Goal: Find contact information: Find contact information

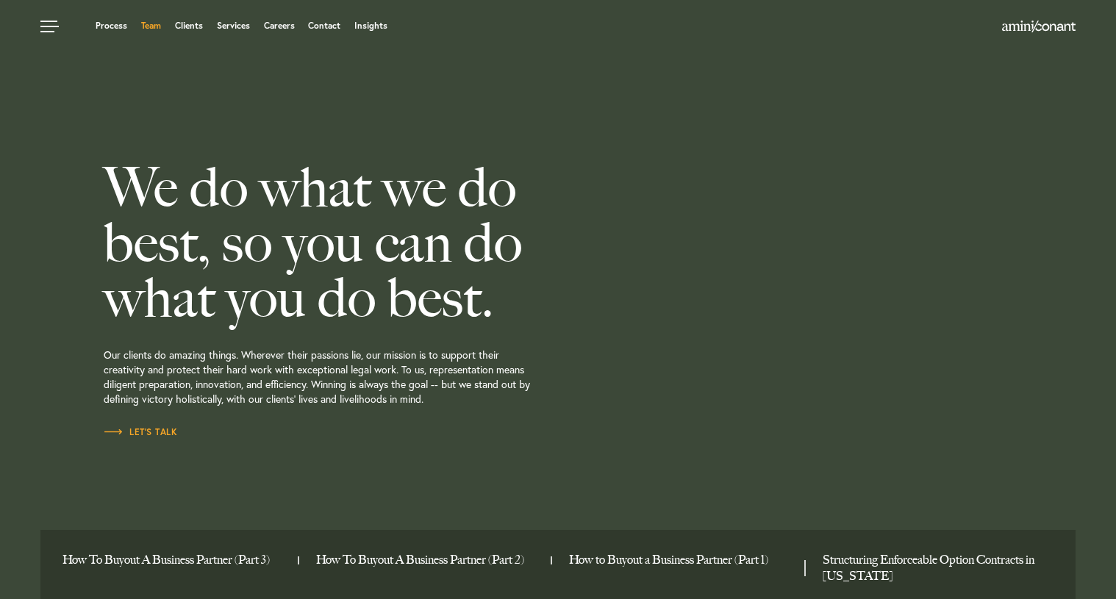
click at [155, 23] on link "Team" at bounding box center [151, 25] width 20 height 9
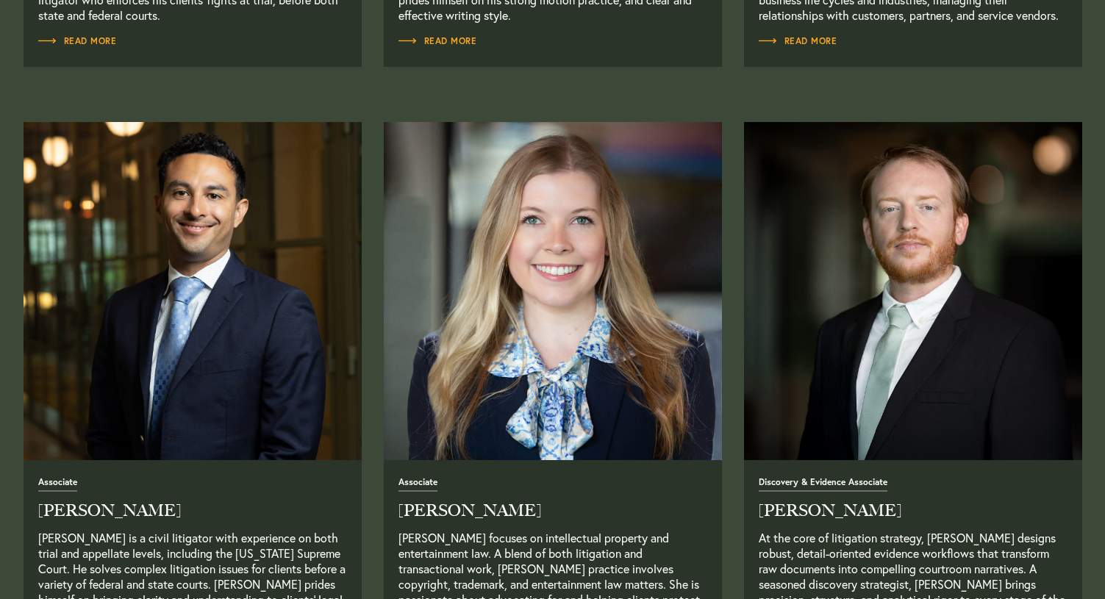
scroll to position [1765, 0]
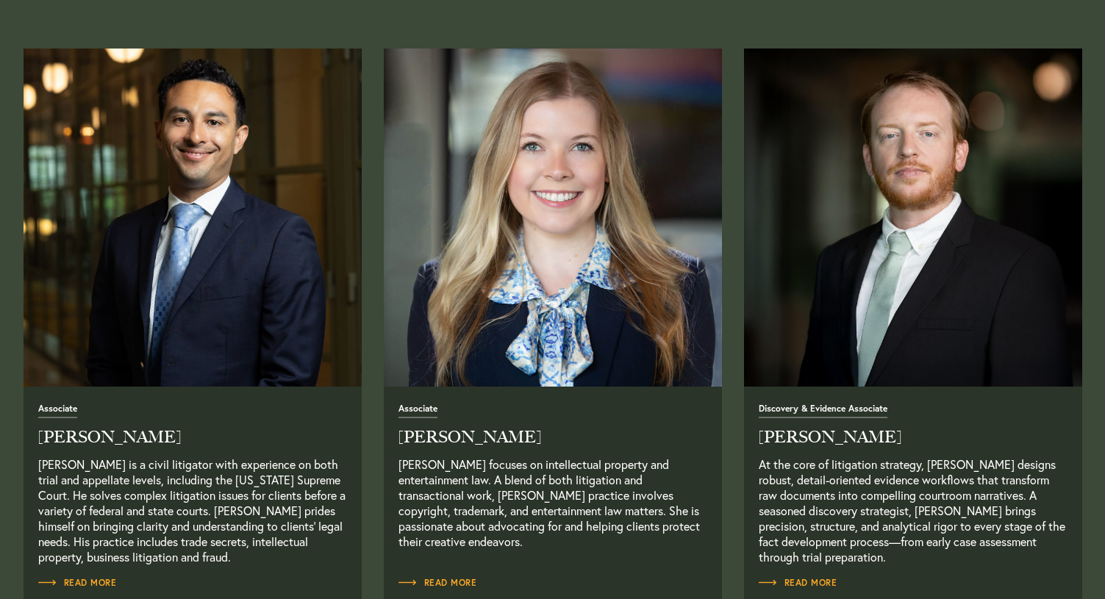
click at [213, 215] on img "Read Full Bio" at bounding box center [192, 217] width 355 height 355
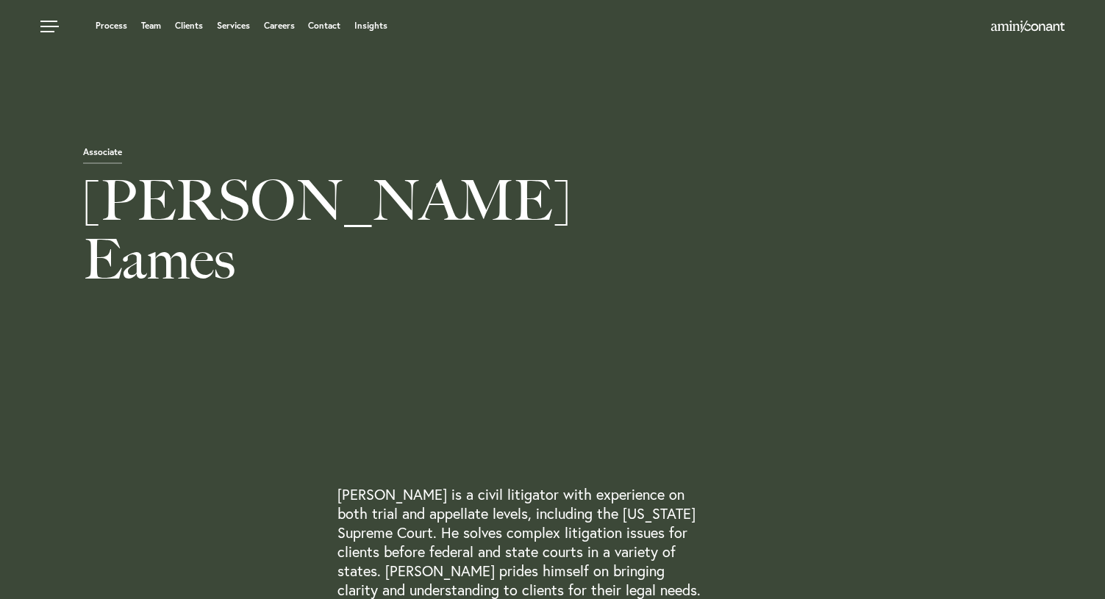
scroll to position [441, 0]
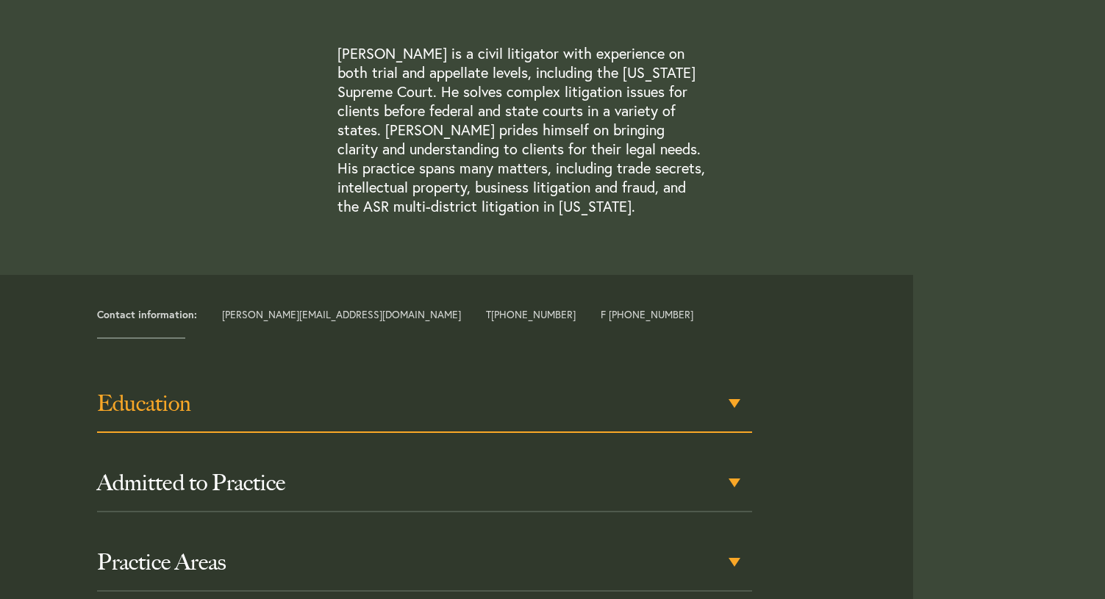
click at [362, 418] on div "Education" at bounding box center [424, 404] width 655 height 57
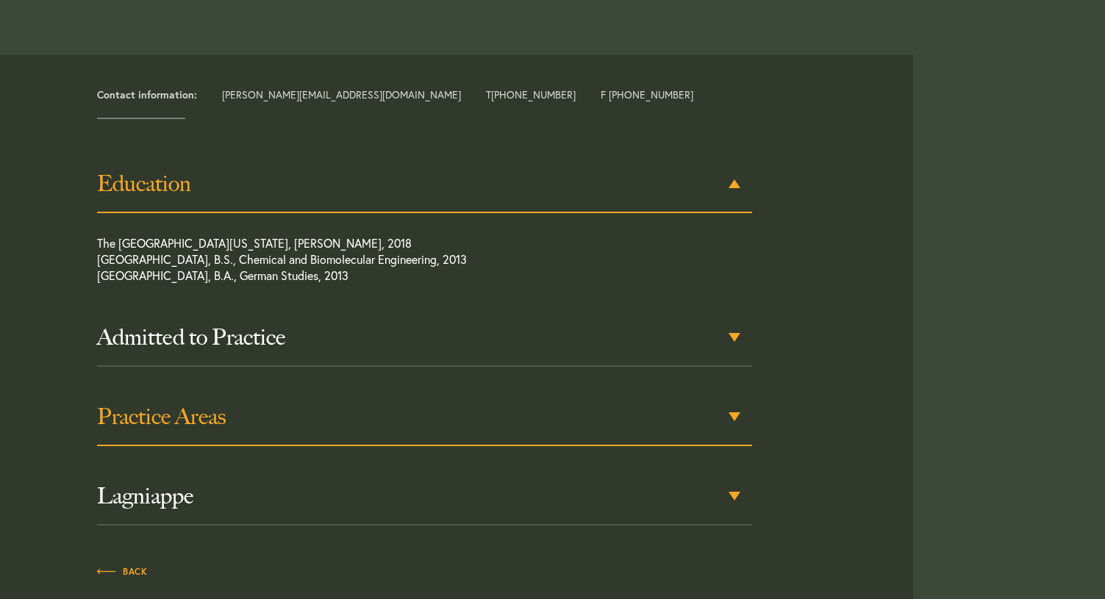
scroll to position [667, 0]
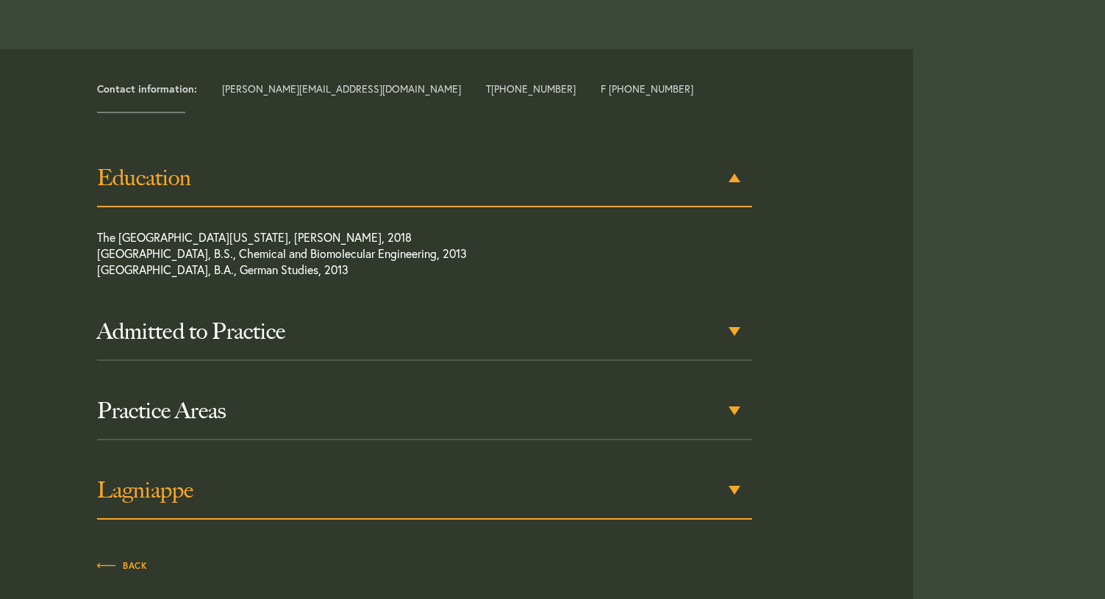
click at [368, 482] on h3 "Lagniappe" at bounding box center [424, 490] width 655 height 26
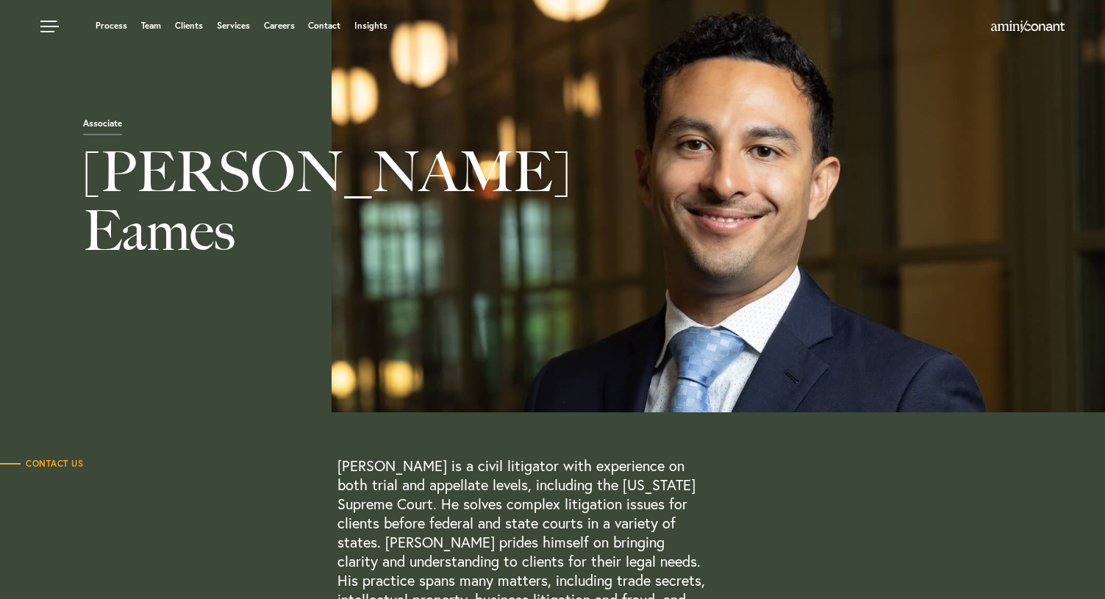
scroll to position [0, 0]
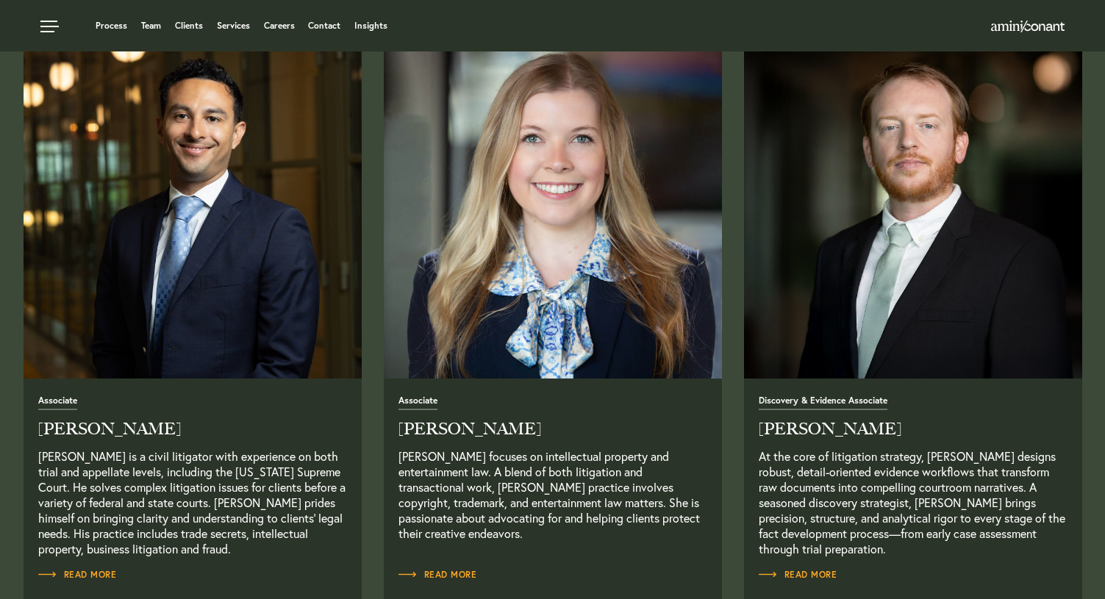
scroll to position [1765, 0]
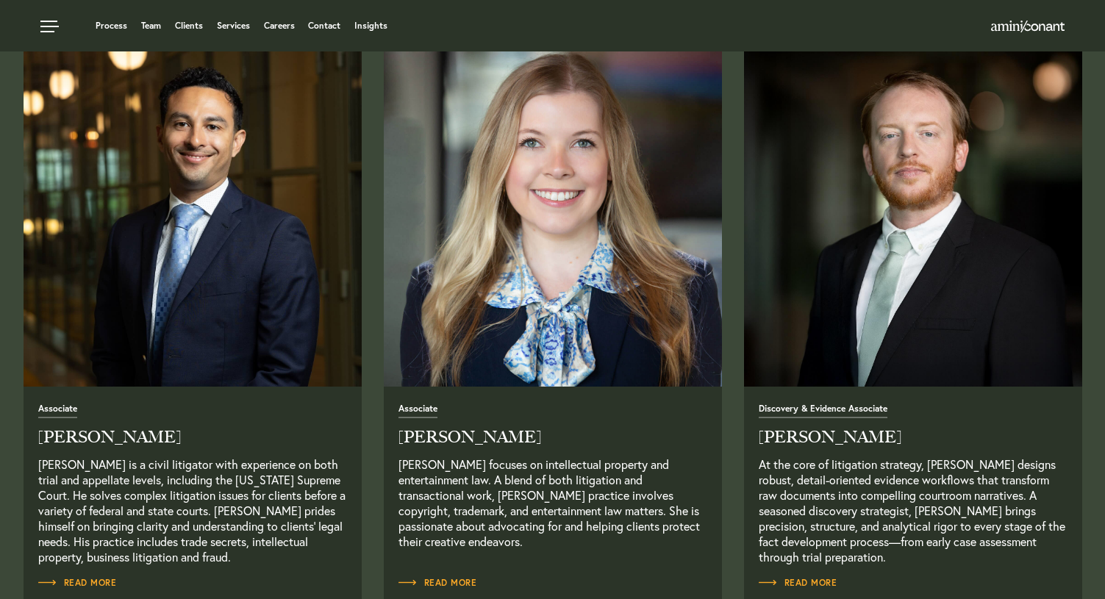
click at [571, 364] on img "Read Full Bio" at bounding box center [552, 217] width 355 height 355
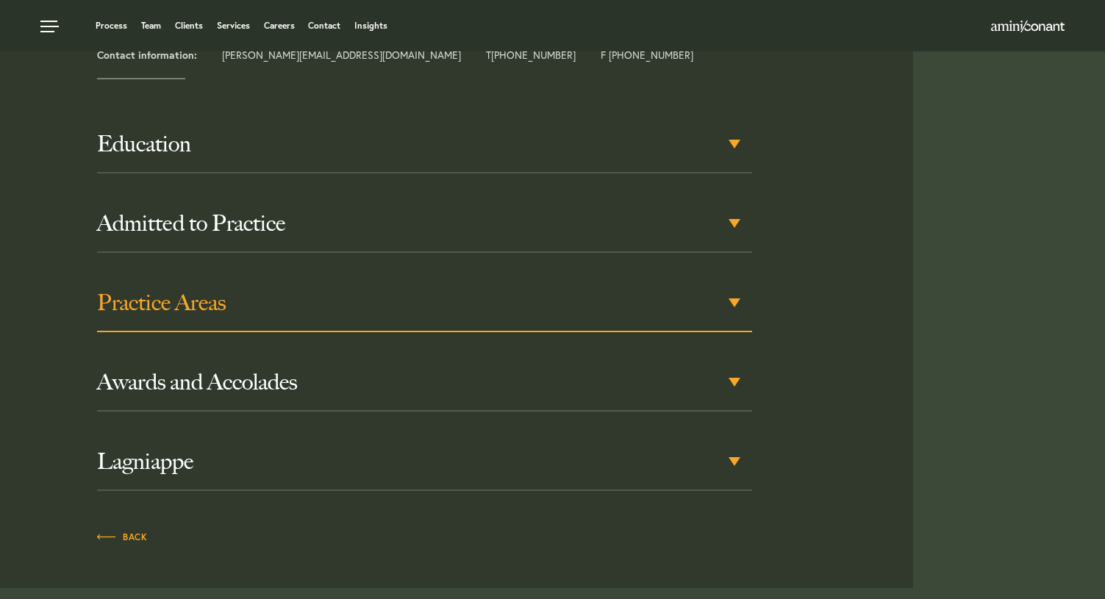
scroll to position [576, 0]
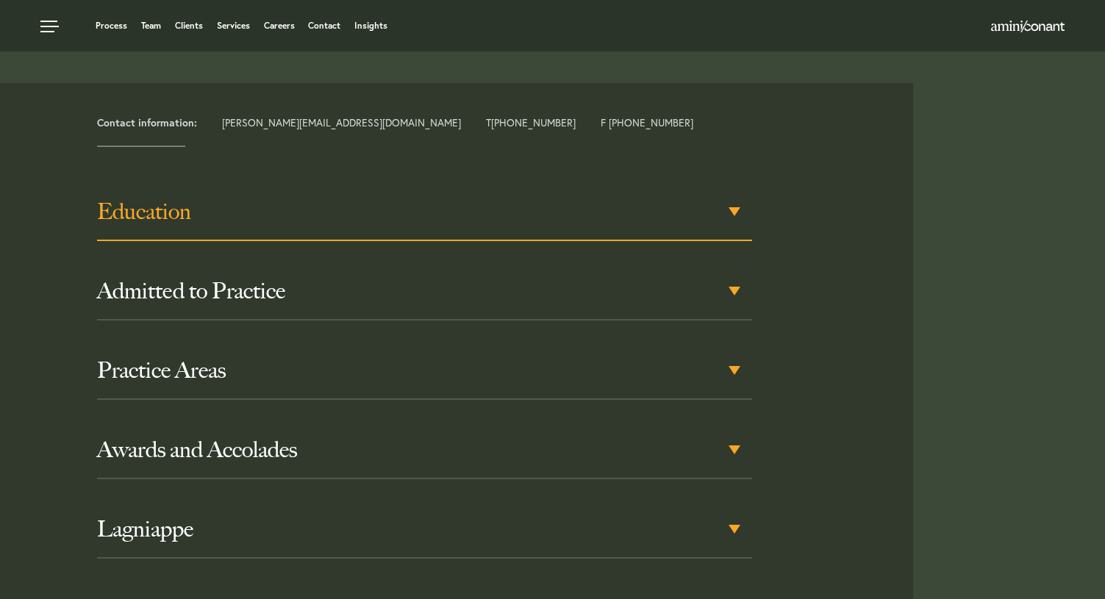
click at [365, 230] on div "Education" at bounding box center [424, 212] width 655 height 57
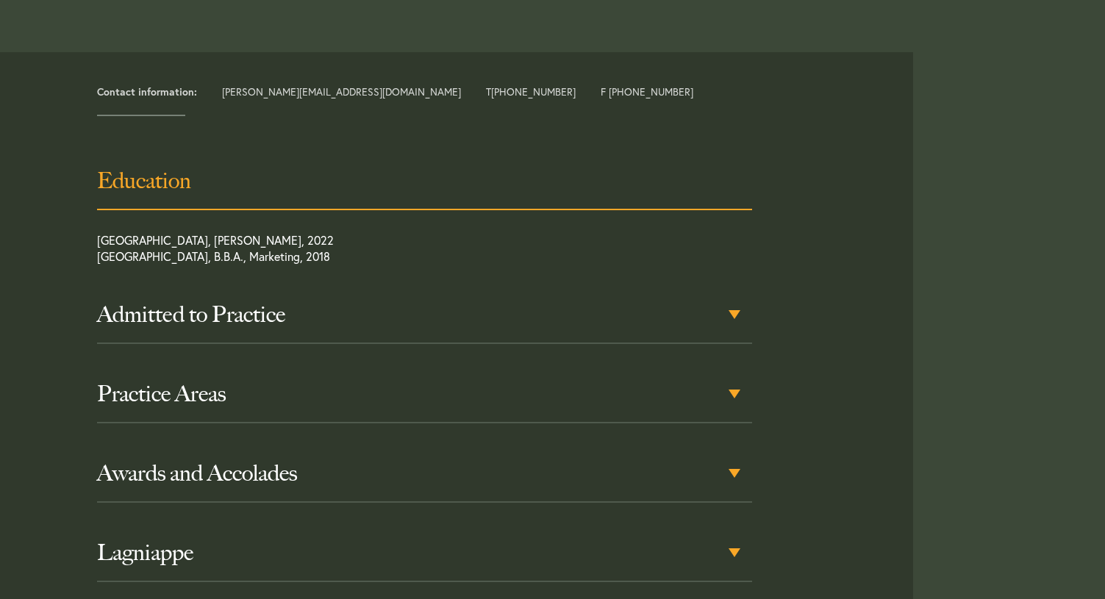
scroll to position [610, 0]
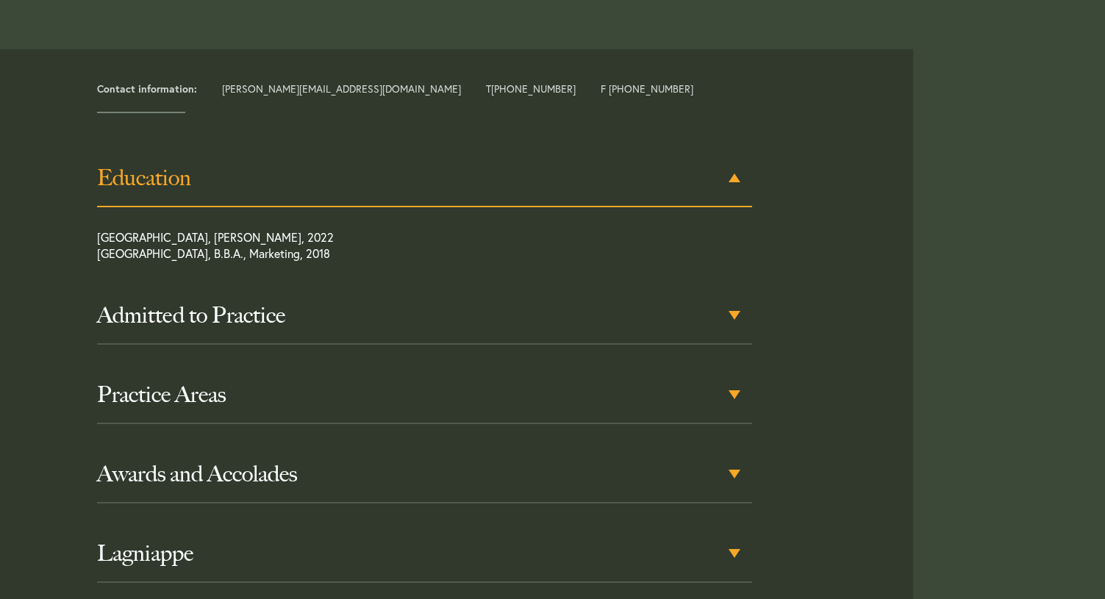
click at [377, 196] on div "Education" at bounding box center [424, 178] width 655 height 57
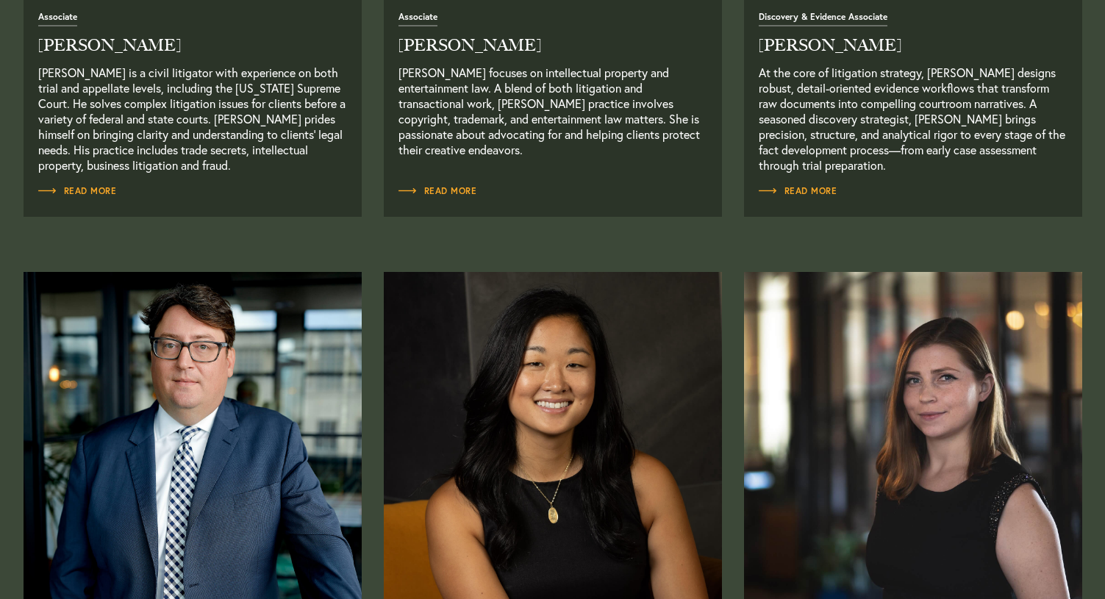
scroll to position [2353, 0]
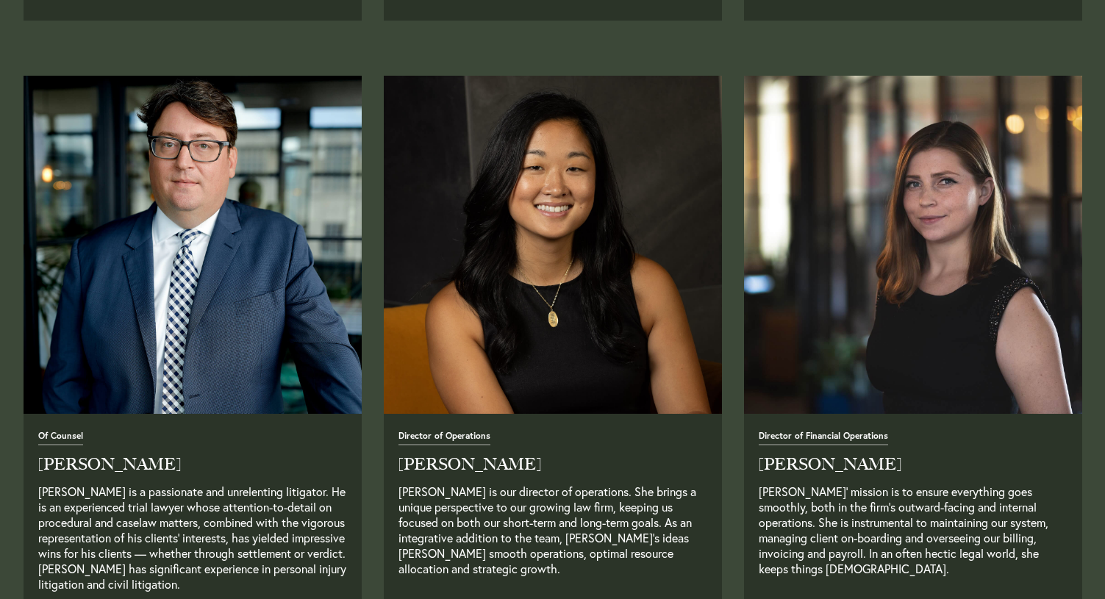
click at [265, 292] on img "Read Full Bio" at bounding box center [192, 244] width 355 height 355
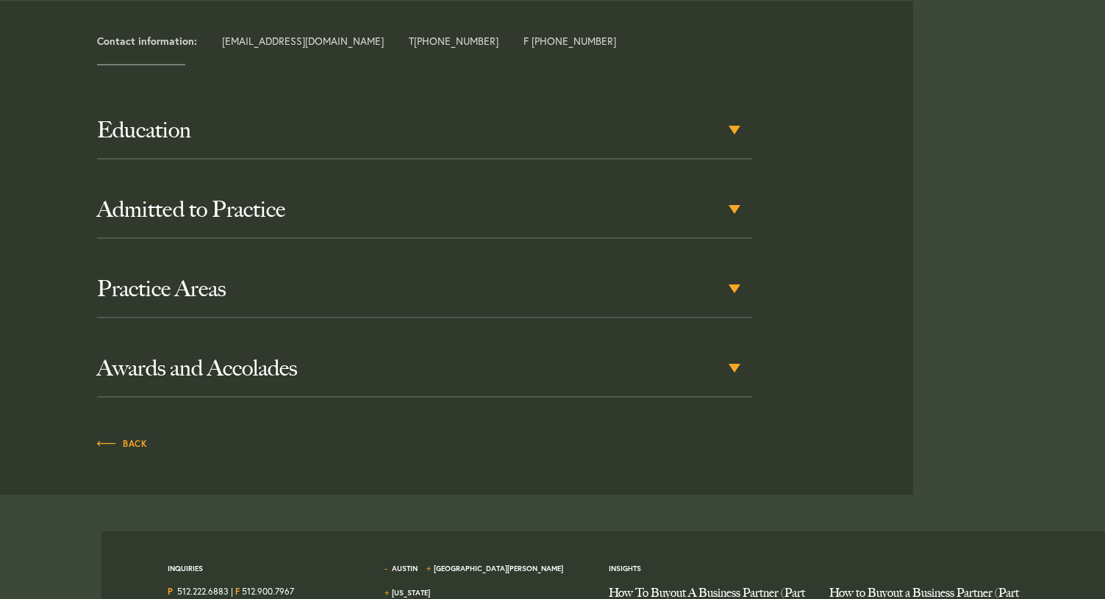
scroll to position [735, 0]
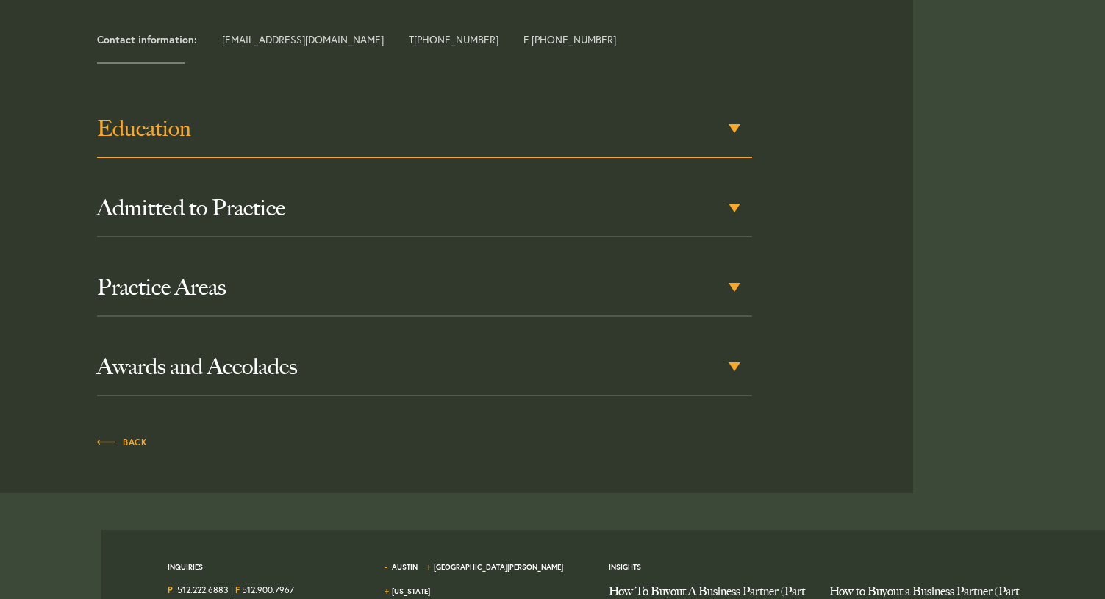
click at [391, 148] on div "Education" at bounding box center [424, 129] width 655 height 57
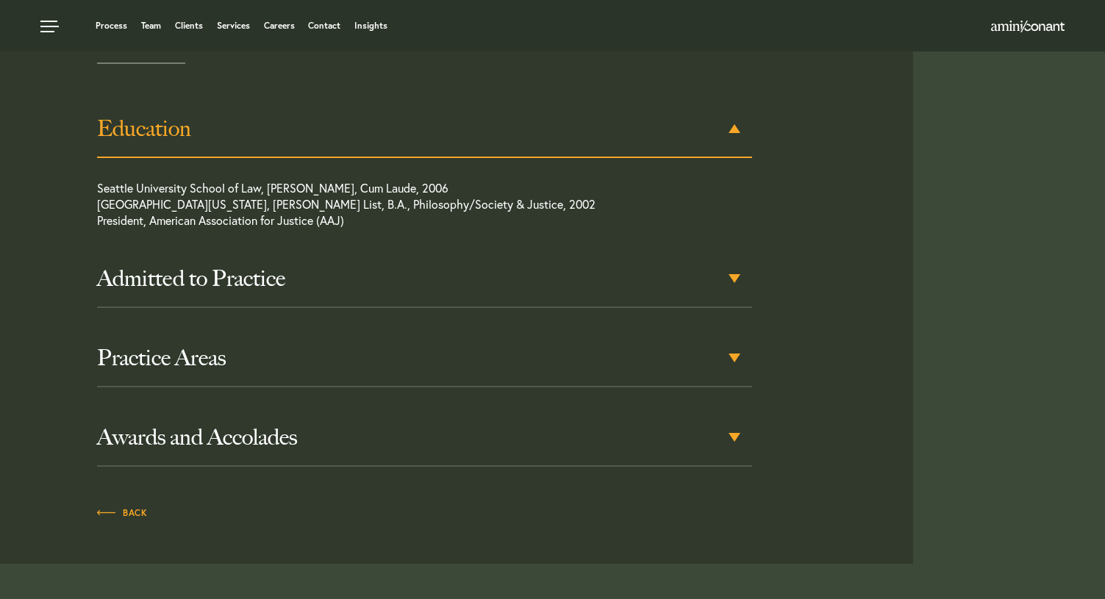
scroll to position [686, 0]
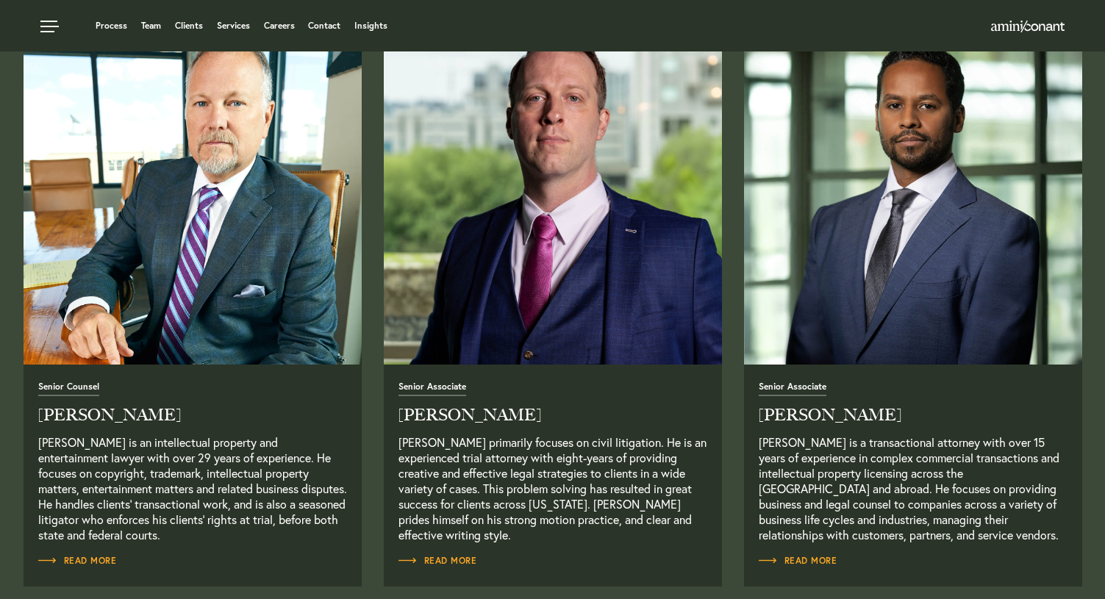
scroll to position [1105, 0]
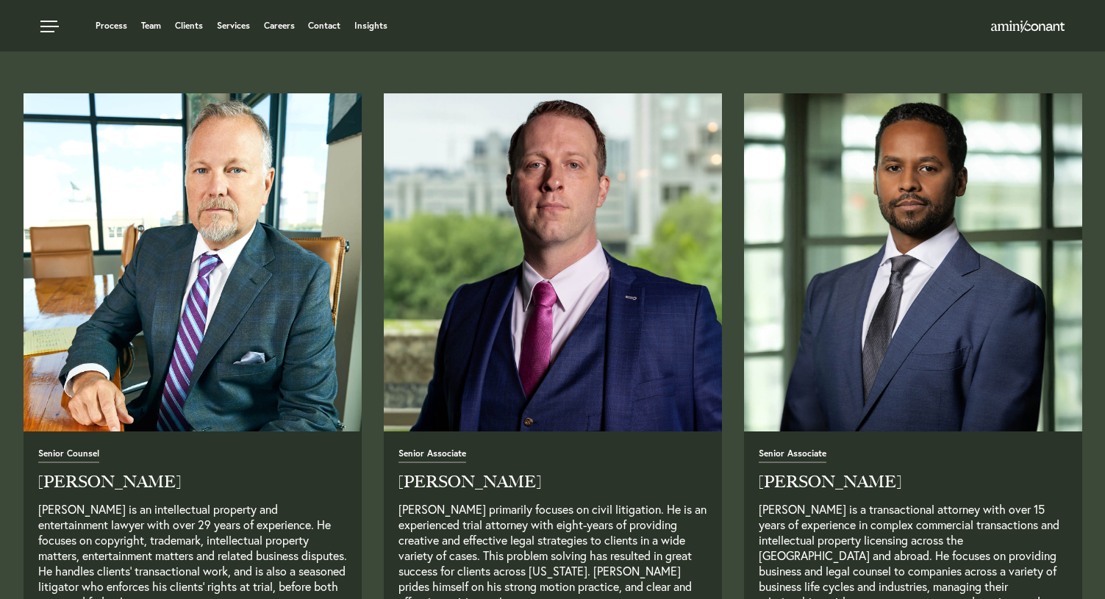
click at [802, 321] on img "Read Full Bio" at bounding box center [912, 262] width 355 height 355
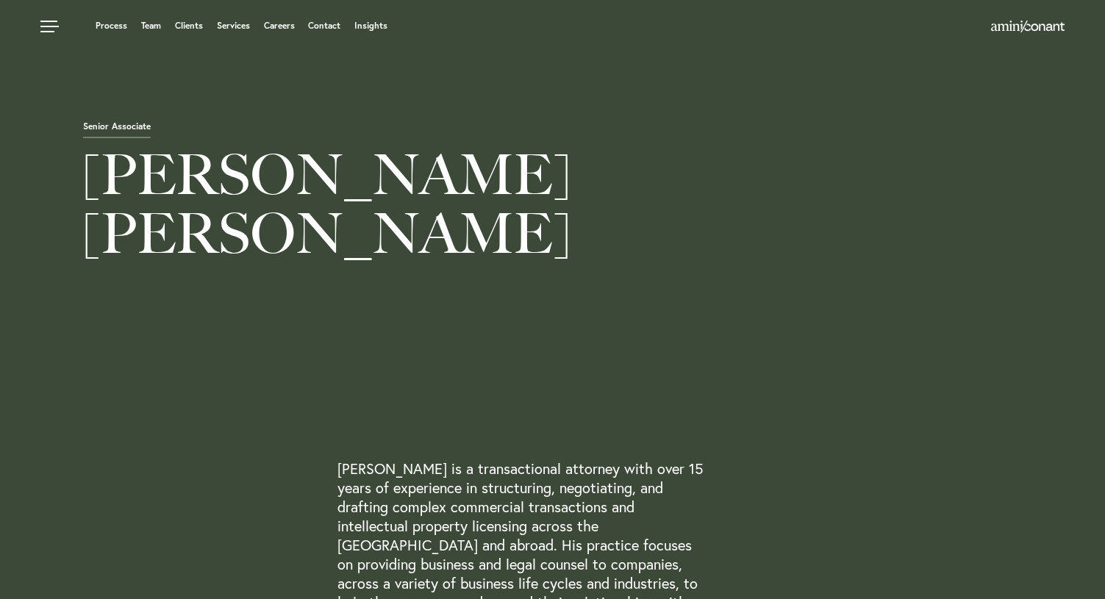
scroll to position [441, 0]
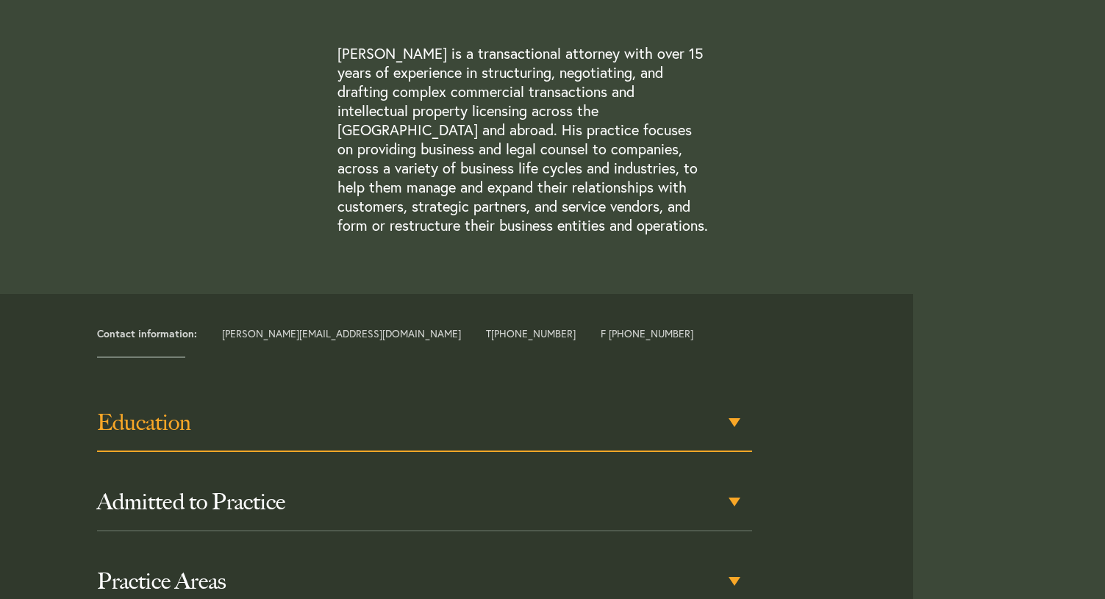
click at [424, 421] on h3 "Education" at bounding box center [424, 423] width 655 height 26
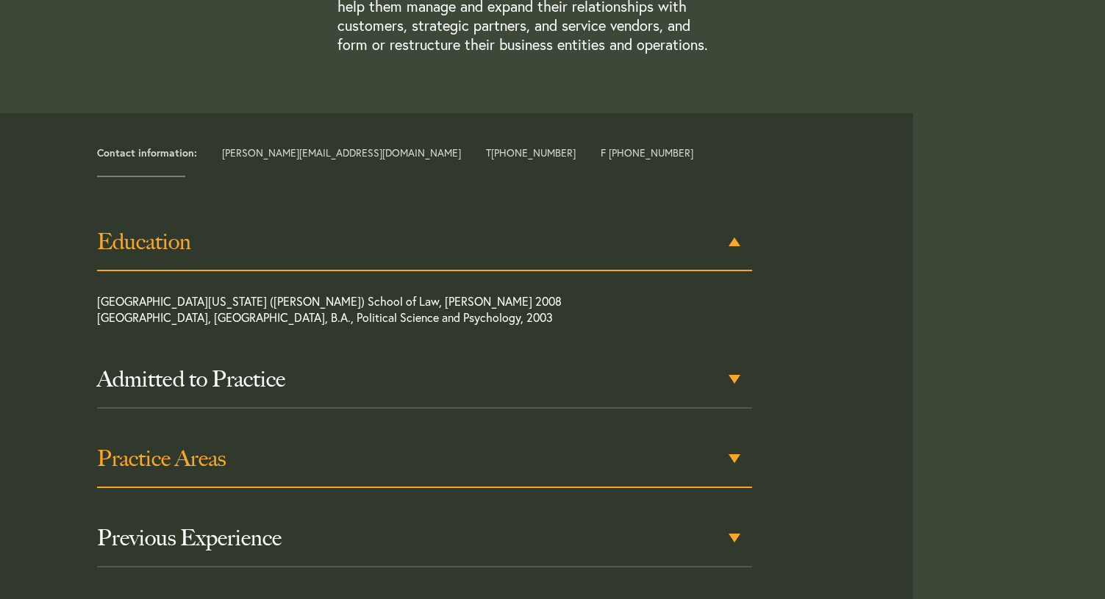
scroll to position [686, 0]
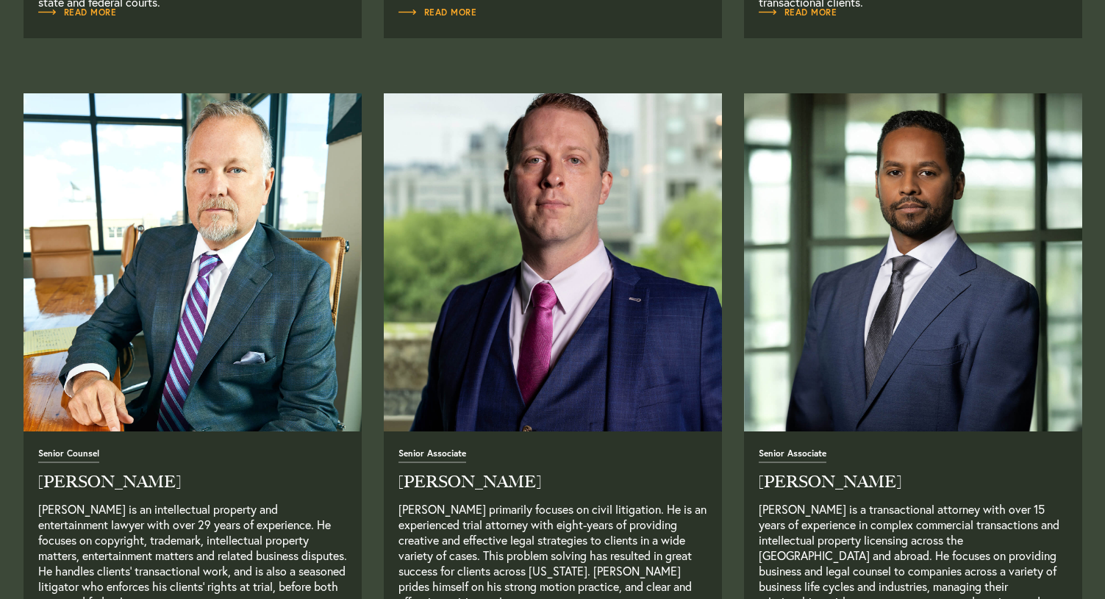
click at [466, 299] on img "Read Full Bio" at bounding box center [552, 262] width 355 height 355
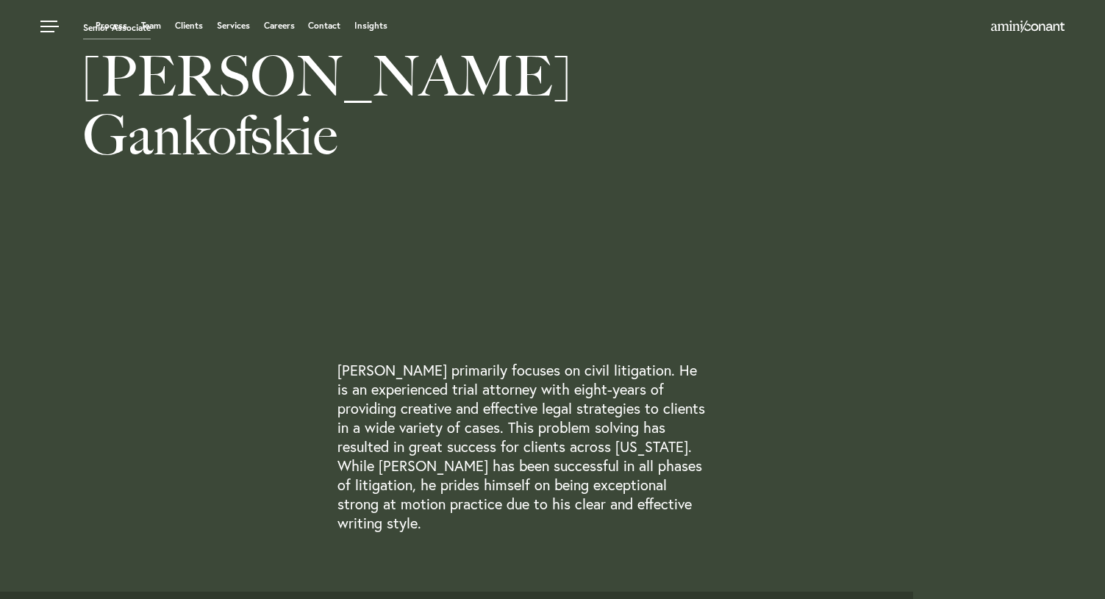
scroll to position [368, 0]
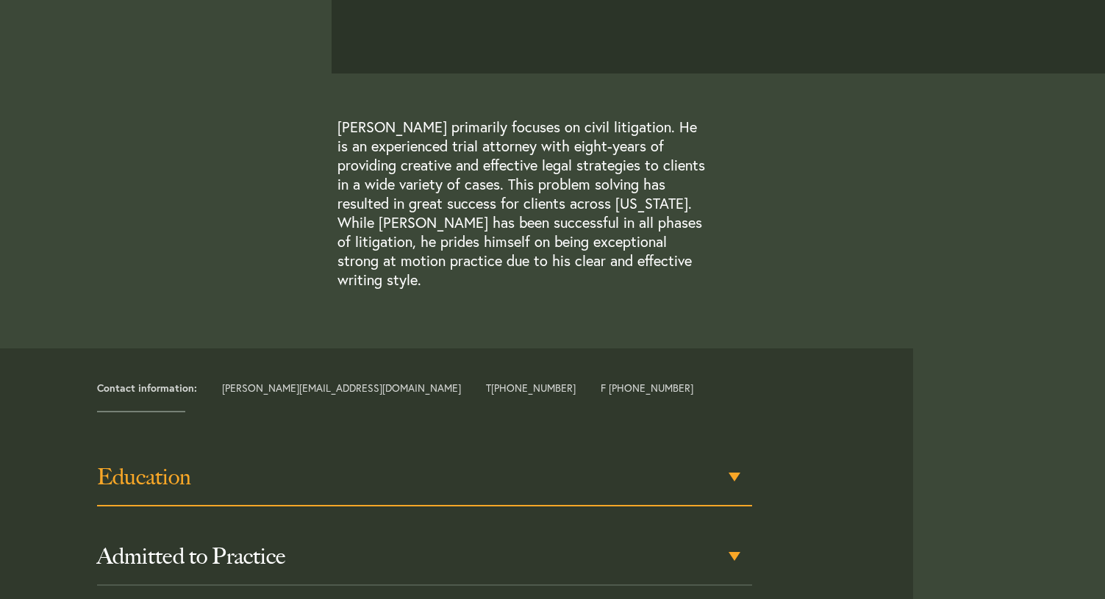
click at [206, 449] on div "Education" at bounding box center [424, 477] width 655 height 57
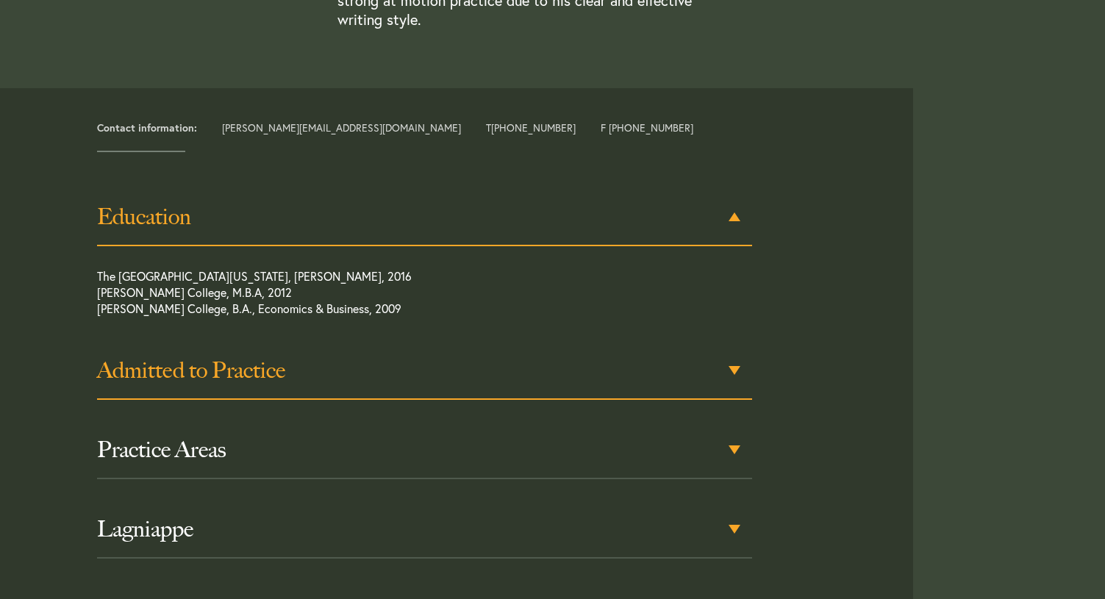
scroll to position [648, 0]
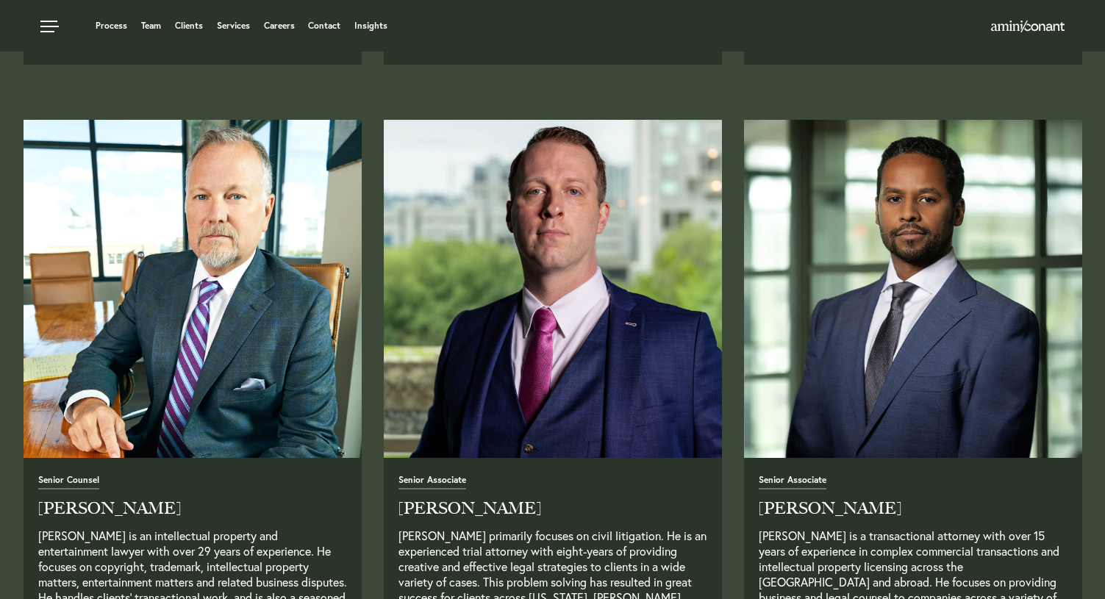
scroll to position [1031, 0]
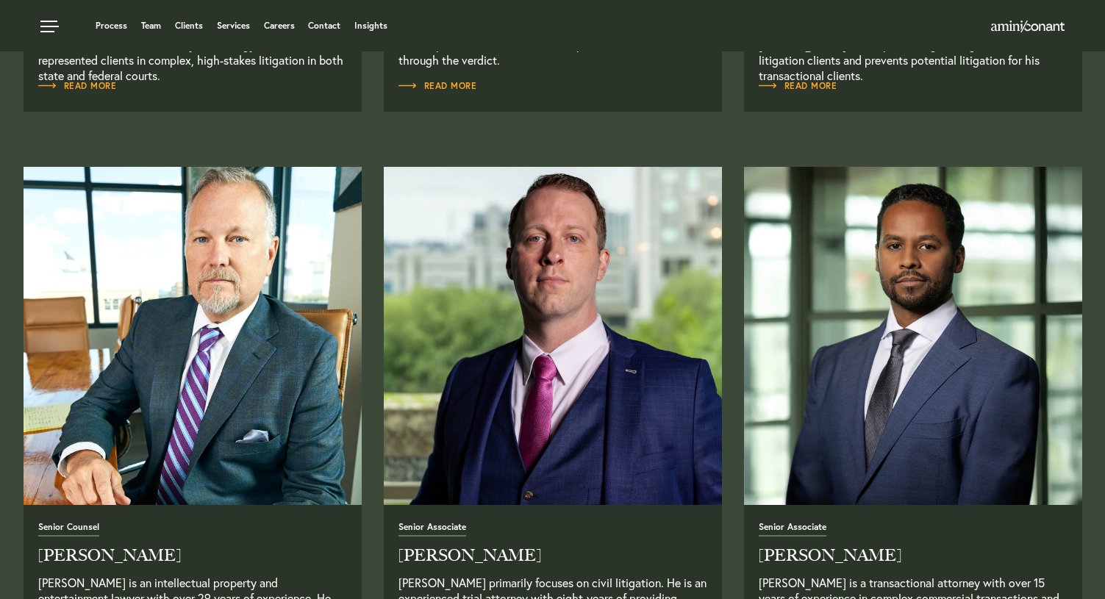
click at [203, 224] on img "Read Full Bio" at bounding box center [192, 335] width 355 height 355
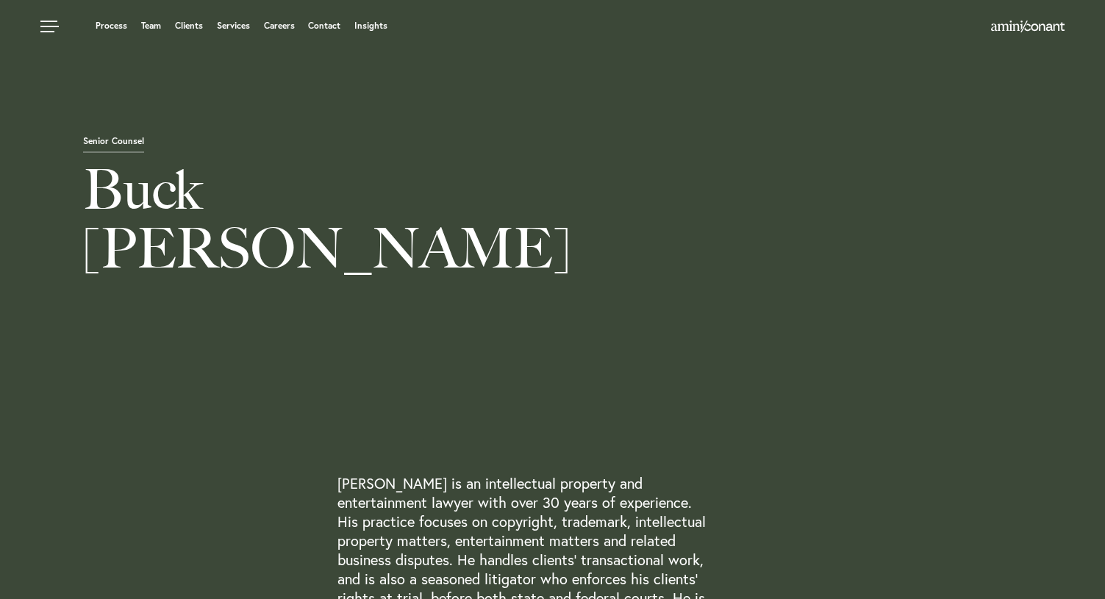
scroll to position [441, 0]
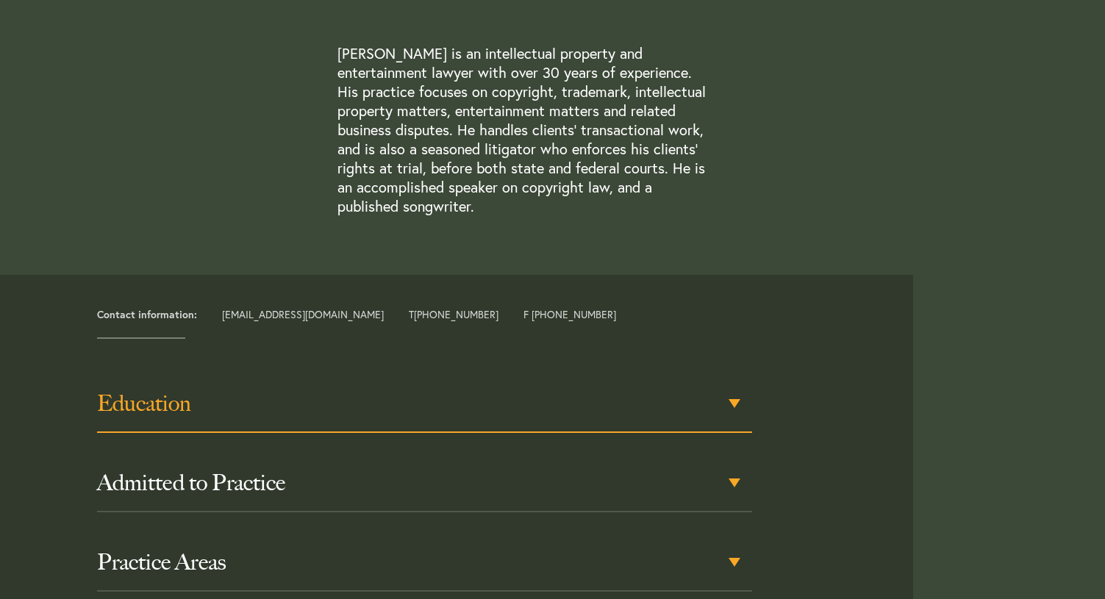
click at [246, 416] on h3 "Education" at bounding box center [424, 403] width 655 height 26
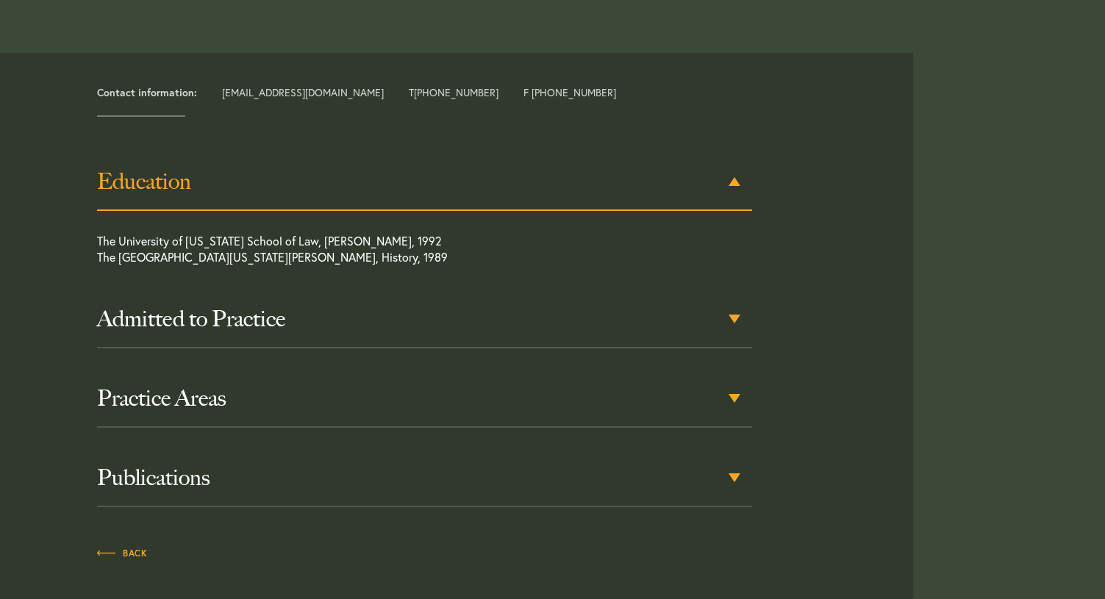
scroll to position [667, 0]
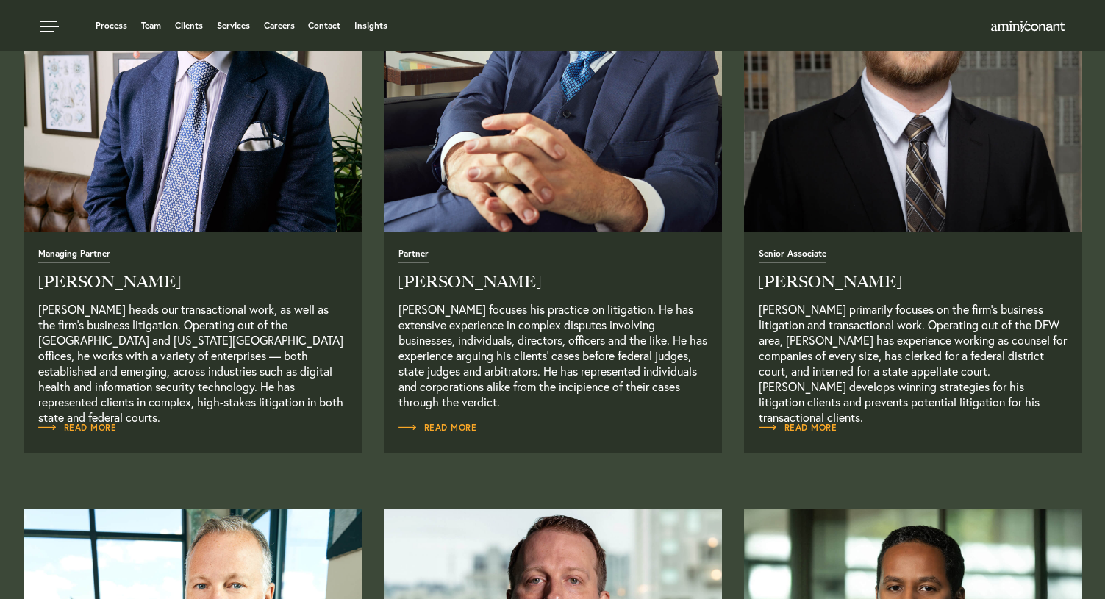
scroll to position [663, 0]
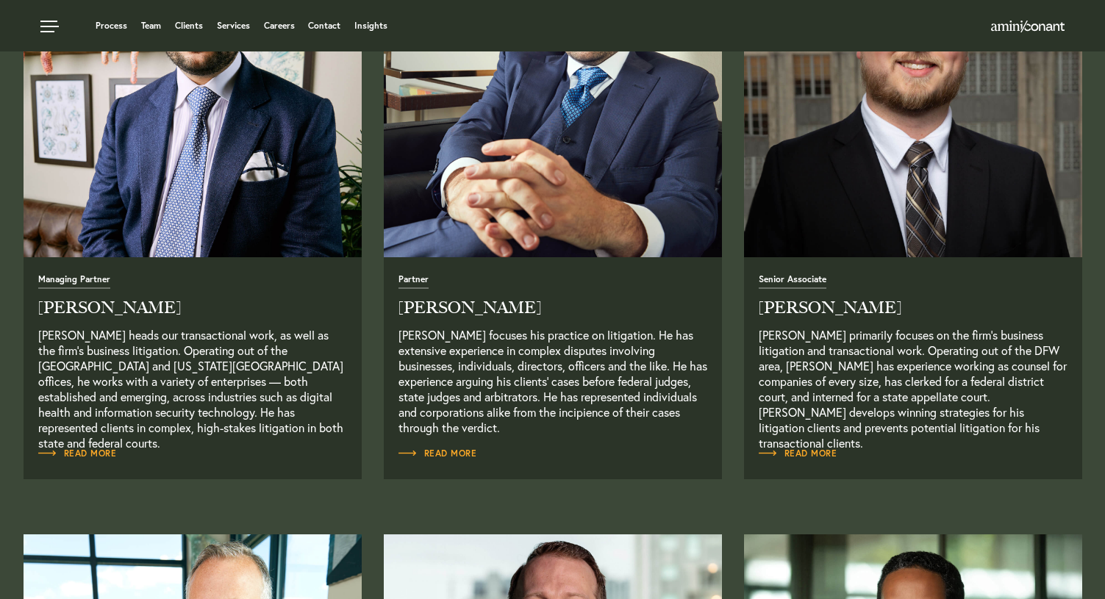
click at [201, 251] on img "Read Full Bio" at bounding box center [192, 88] width 355 height 355
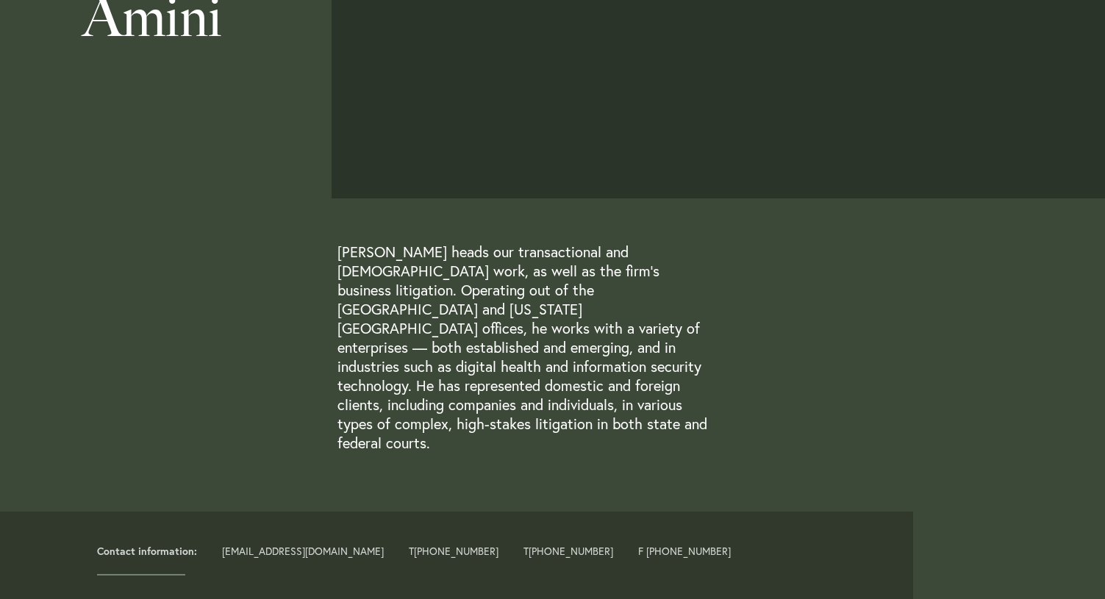
scroll to position [441, 0]
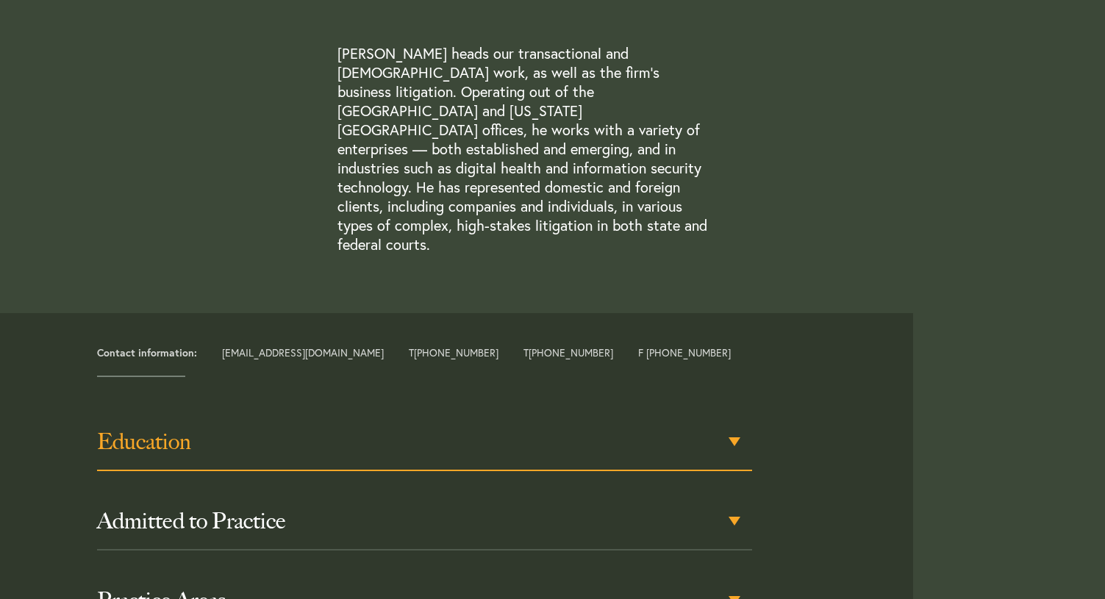
click at [301, 429] on h3 "Education" at bounding box center [424, 442] width 655 height 26
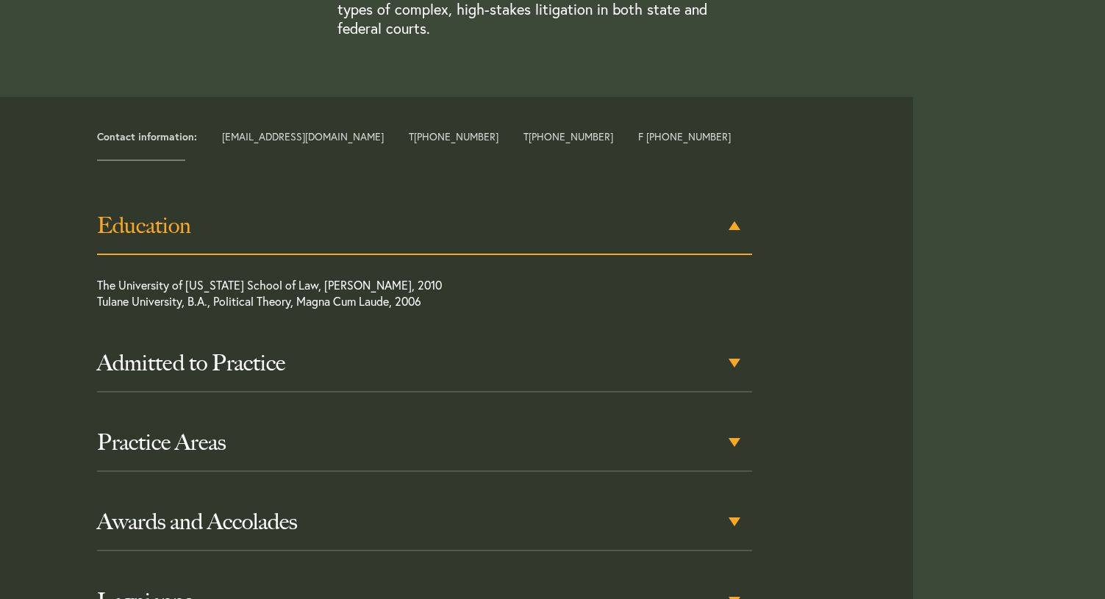
scroll to position [667, 0]
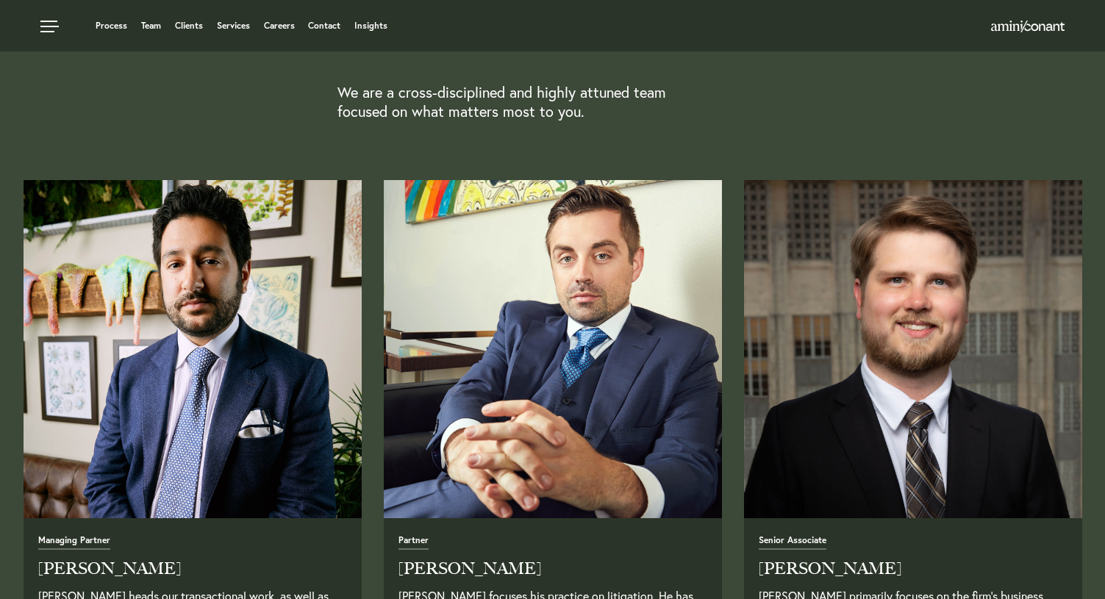
scroll to position [377, 0]
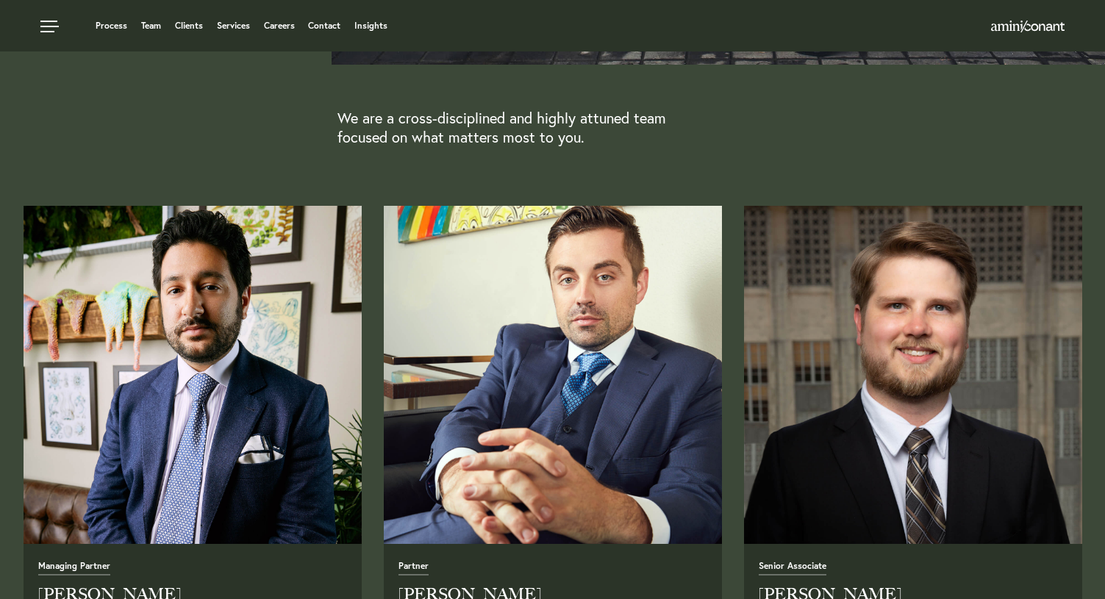
click at [579, 368] on img "Read Full Bio" at bounding box center [552, 375] width 355 height 355
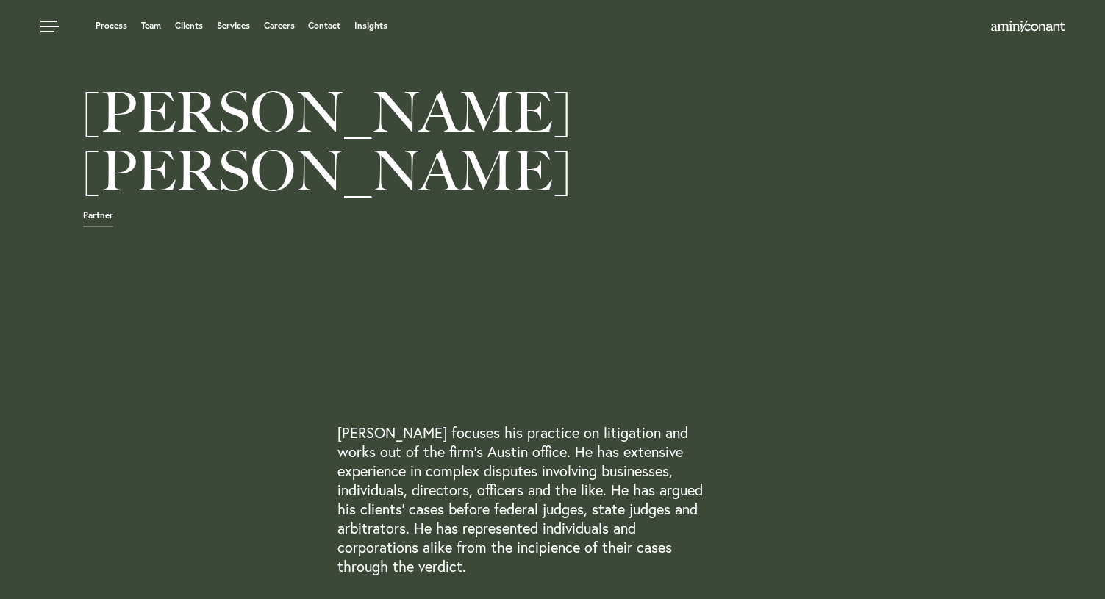
scroll to position [588, 0]
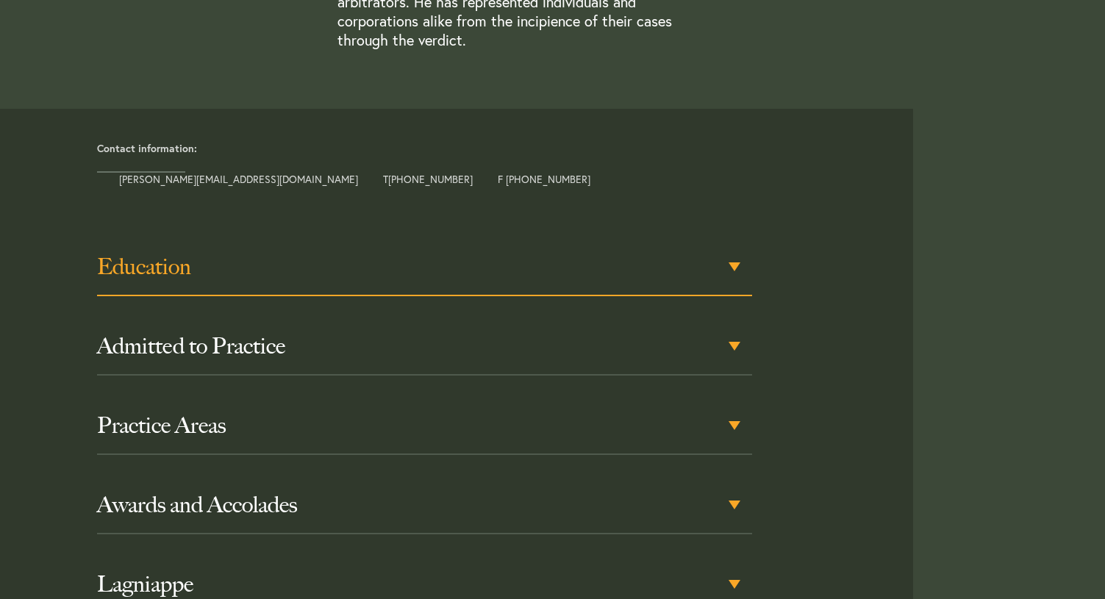
click at [288, 271] on h3 "Education" at bounding box center [424, 267] width 655 height 26
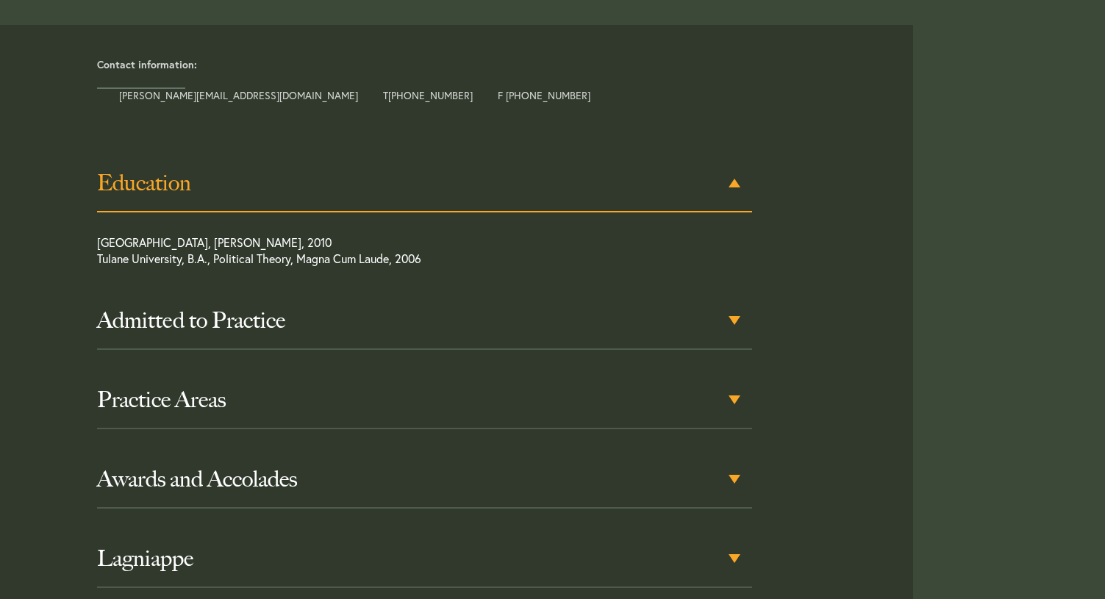
scroll to position [677, 0]
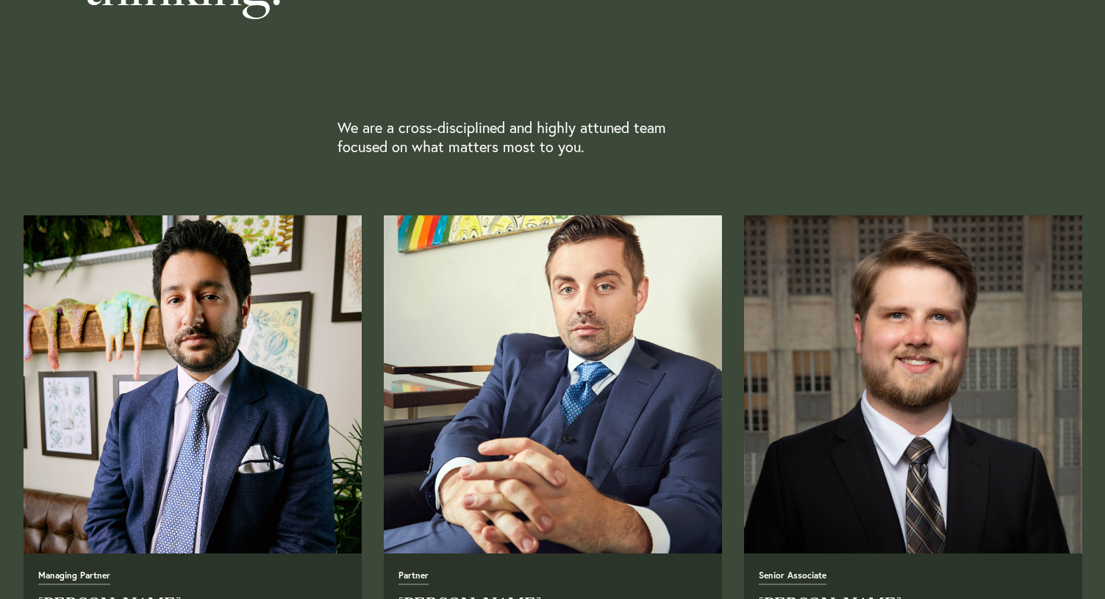
scroll to position [377, 0]
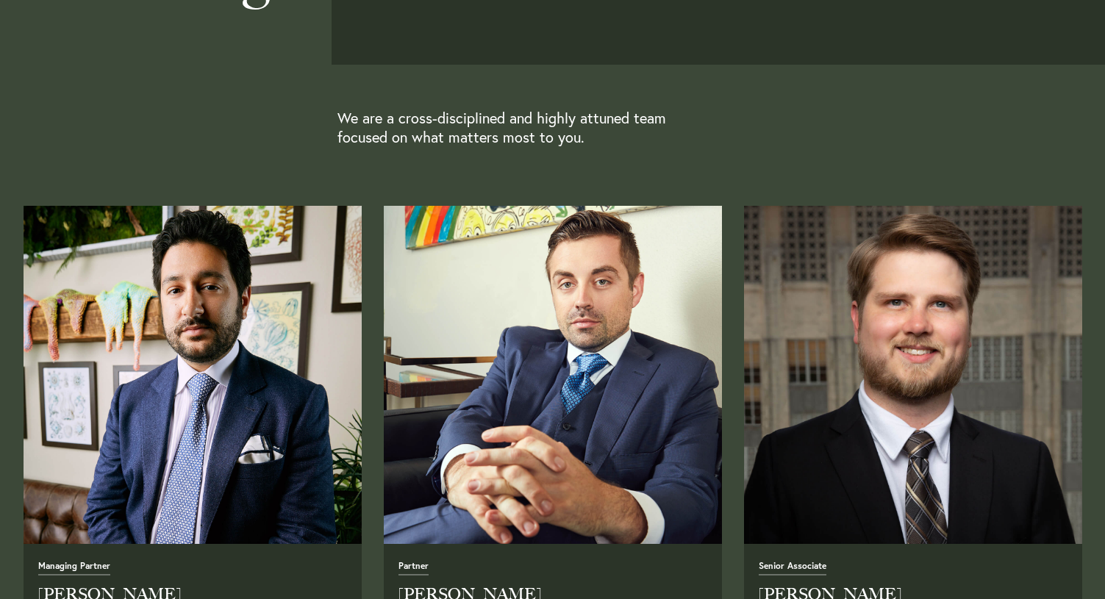
click at [919, 338] on img "Read Full Bio" at bounding box center [912, 375] width 355 height 355
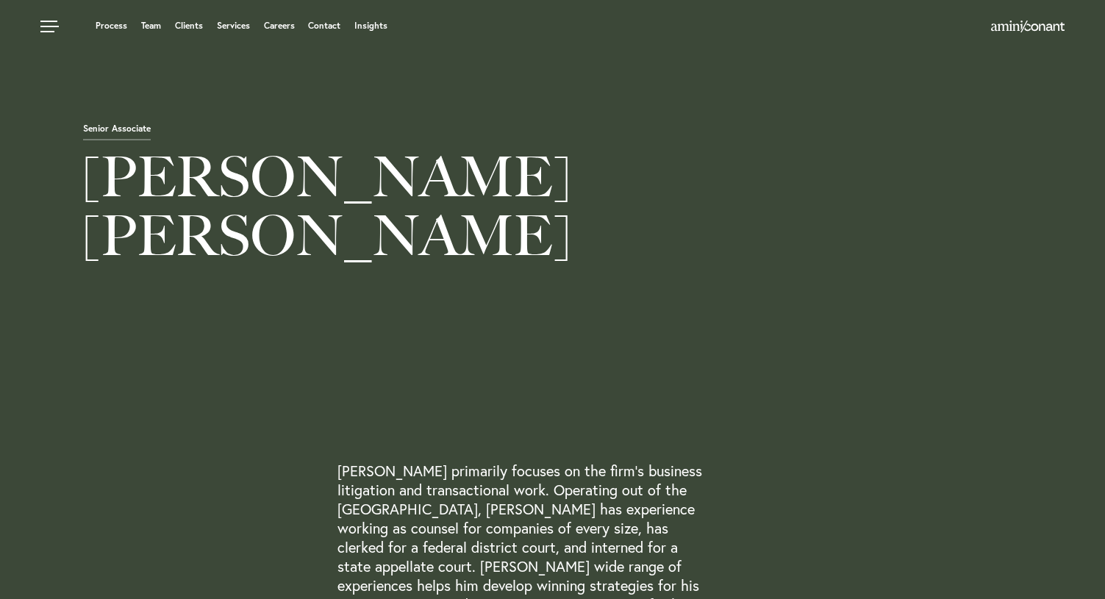
scroll to position [368, 0]
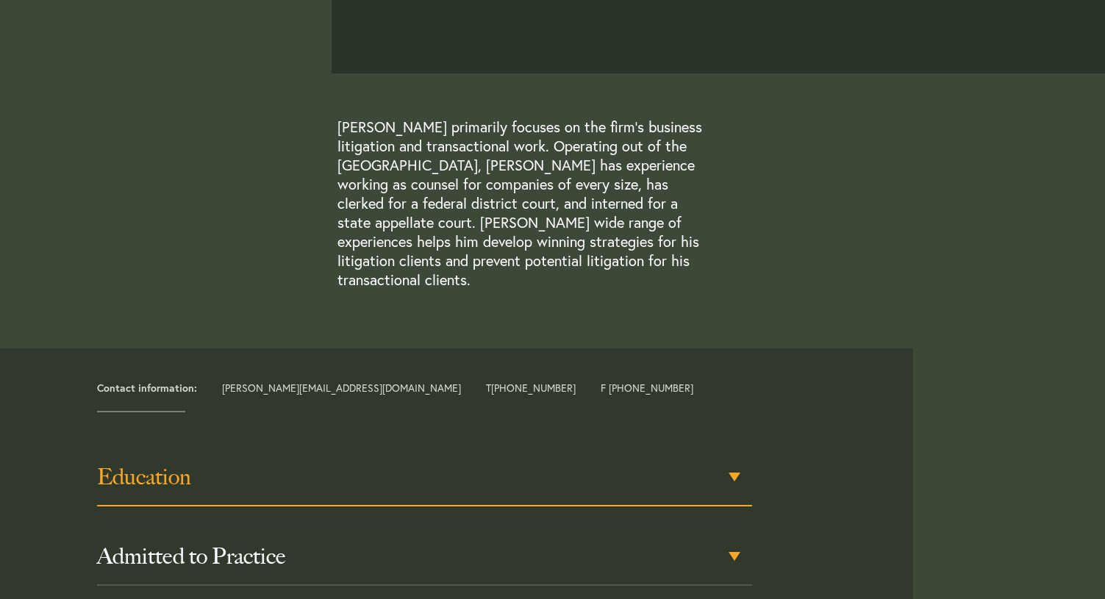
click at [323, 465] on h3 "Education" at bounding box center [424, 477] width 655 height 26
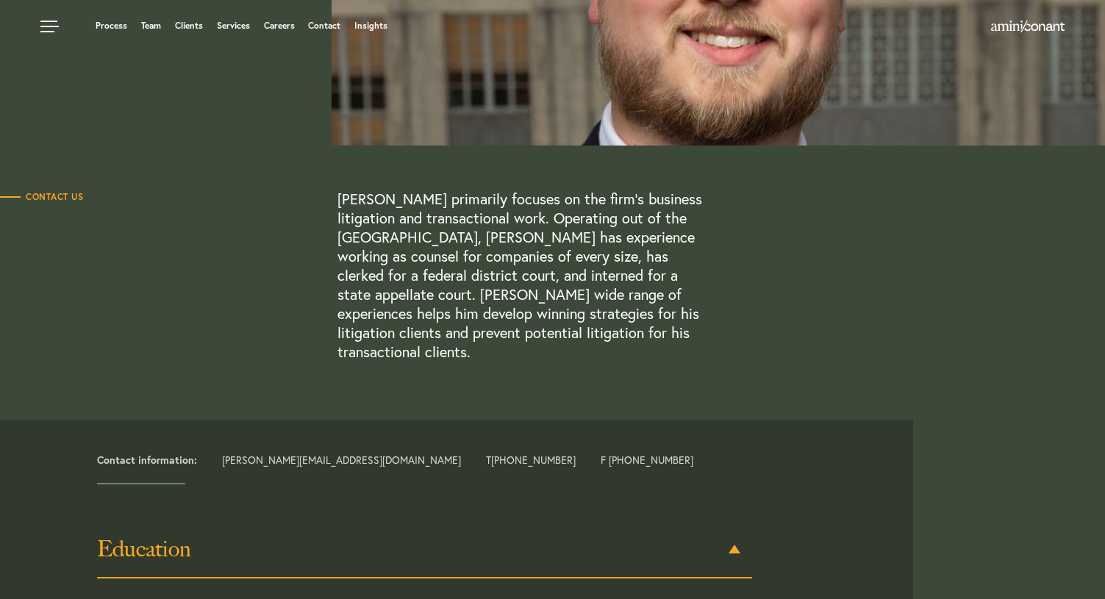
scroll to position [0, 0]
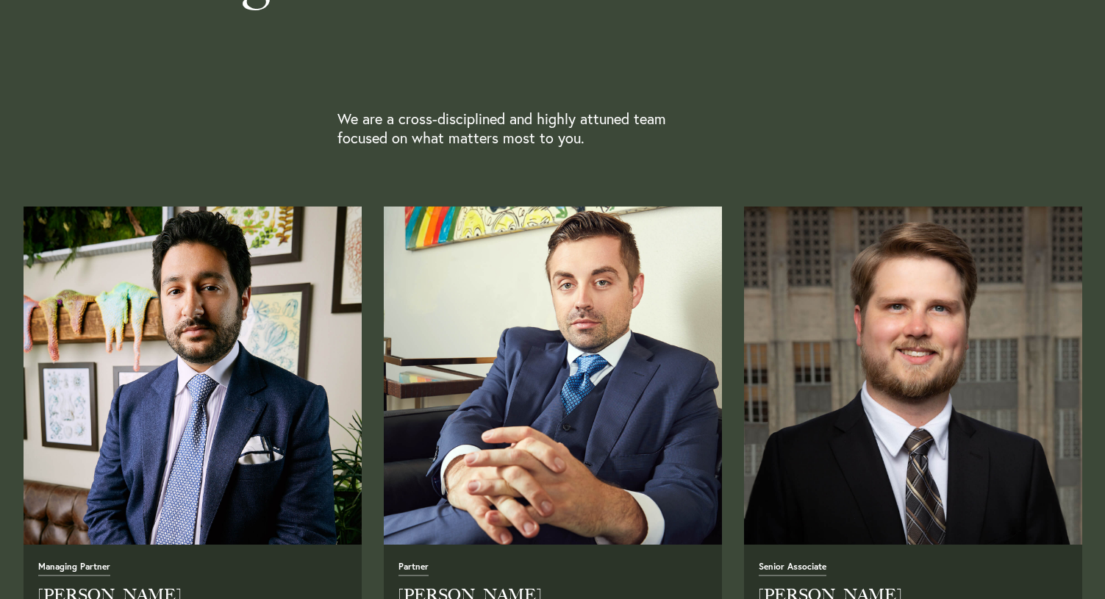
scroll to position [377, 0]
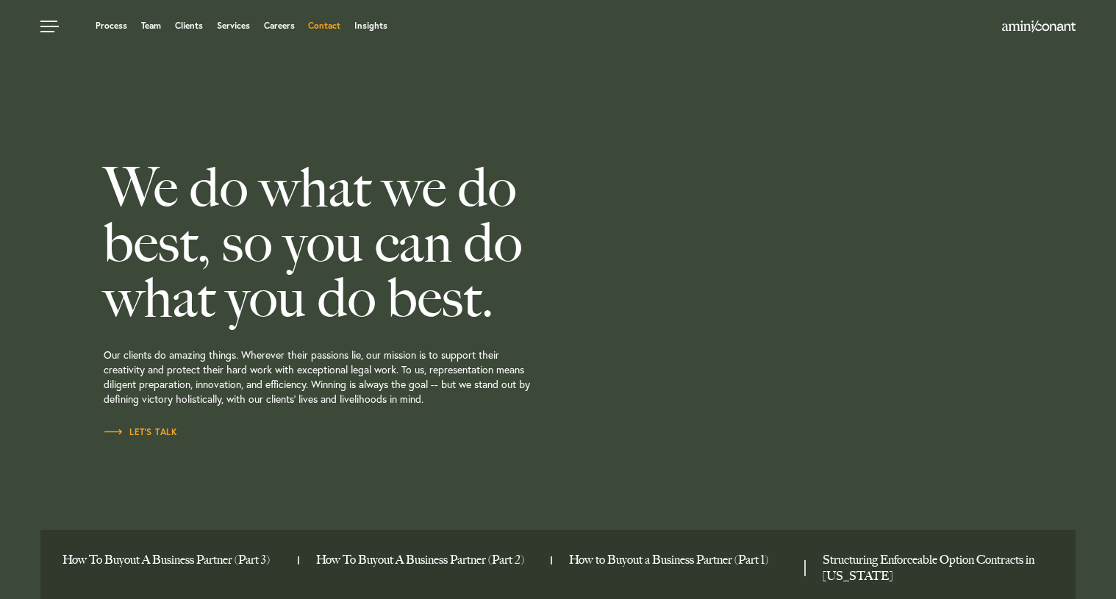
click at [325, 21] on link "Contact" at bounding box center [324, 25] width 32 height 9
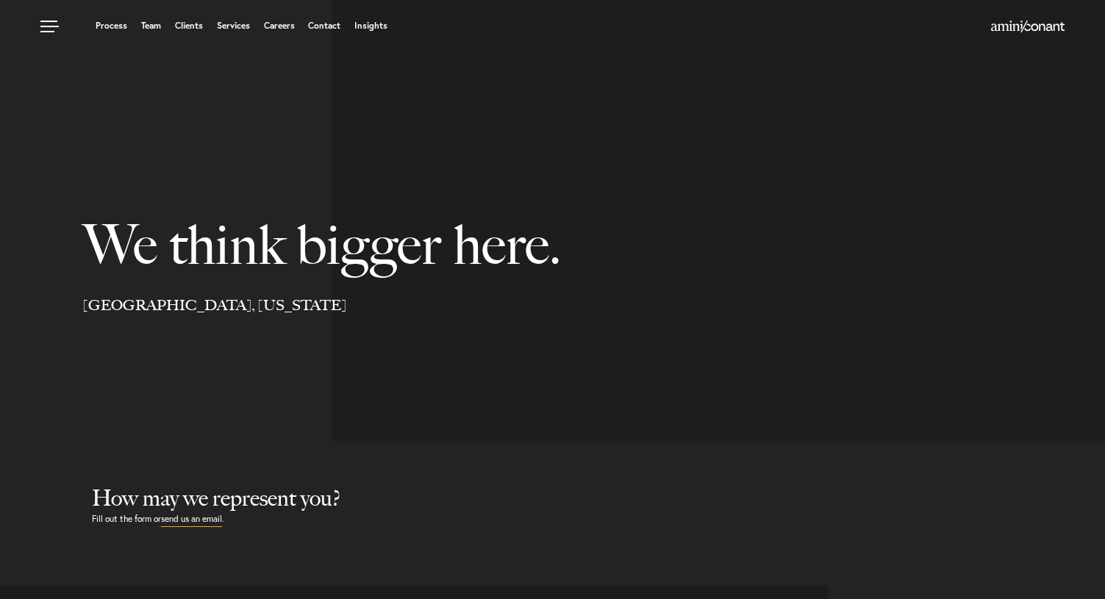
select select "Austin"
select select "Business and Civil Litigation"
